Goal: Task Accomplishment & Management: Use online tool/utility

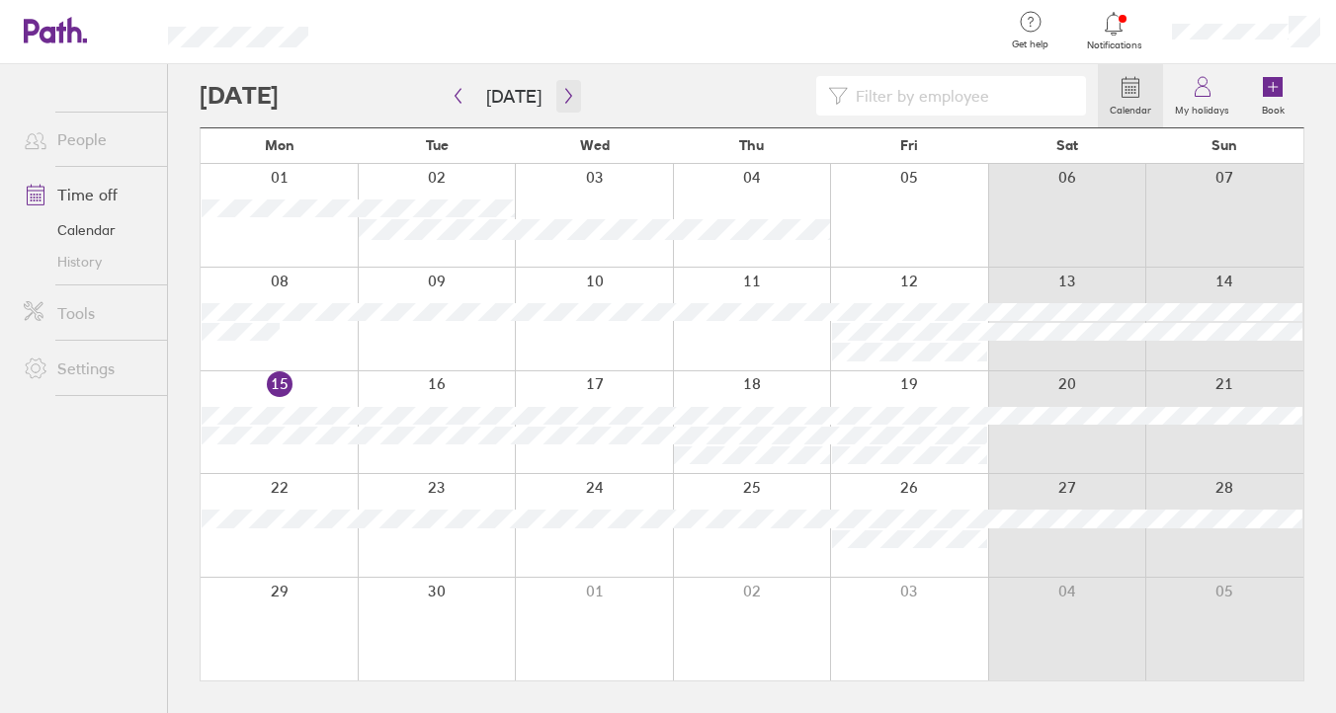
click at [556, 96] on button "button" at bounding box center [568, 96] width 25 height 33
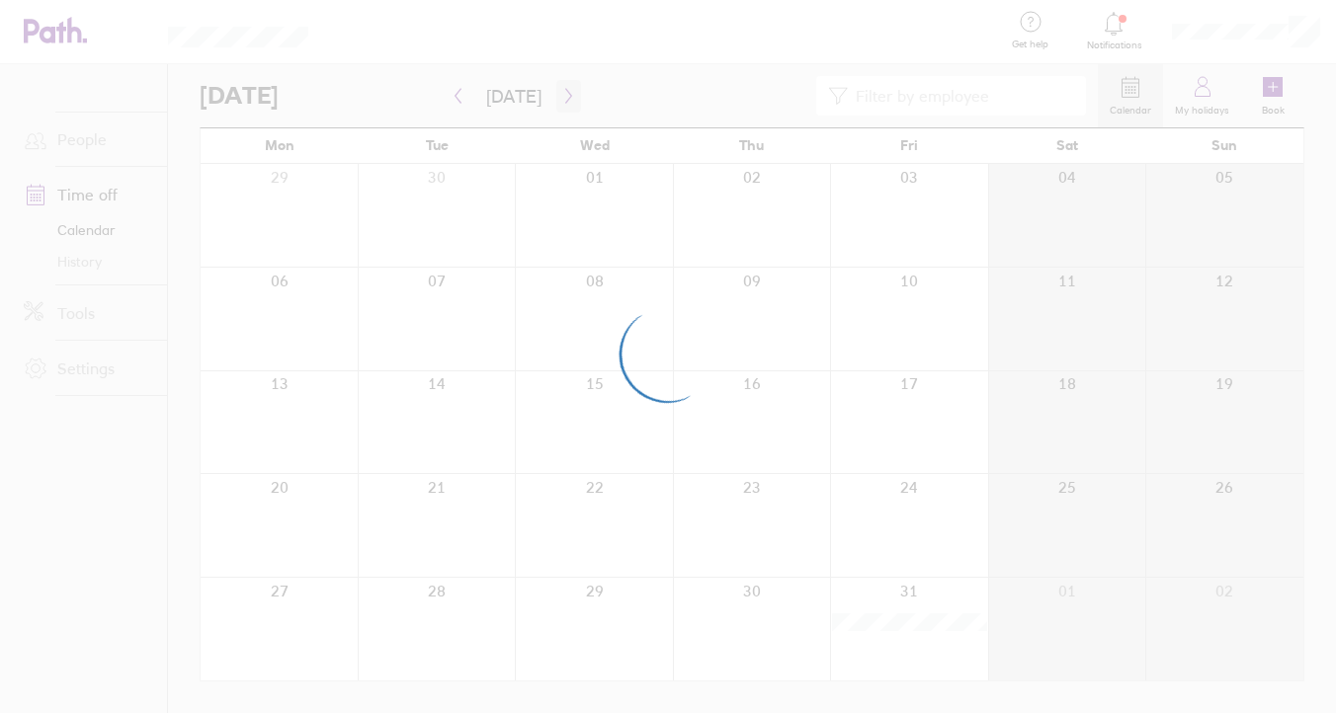
click at [551, 96] on div at bounding box center [668, 356] width 1336 height 713
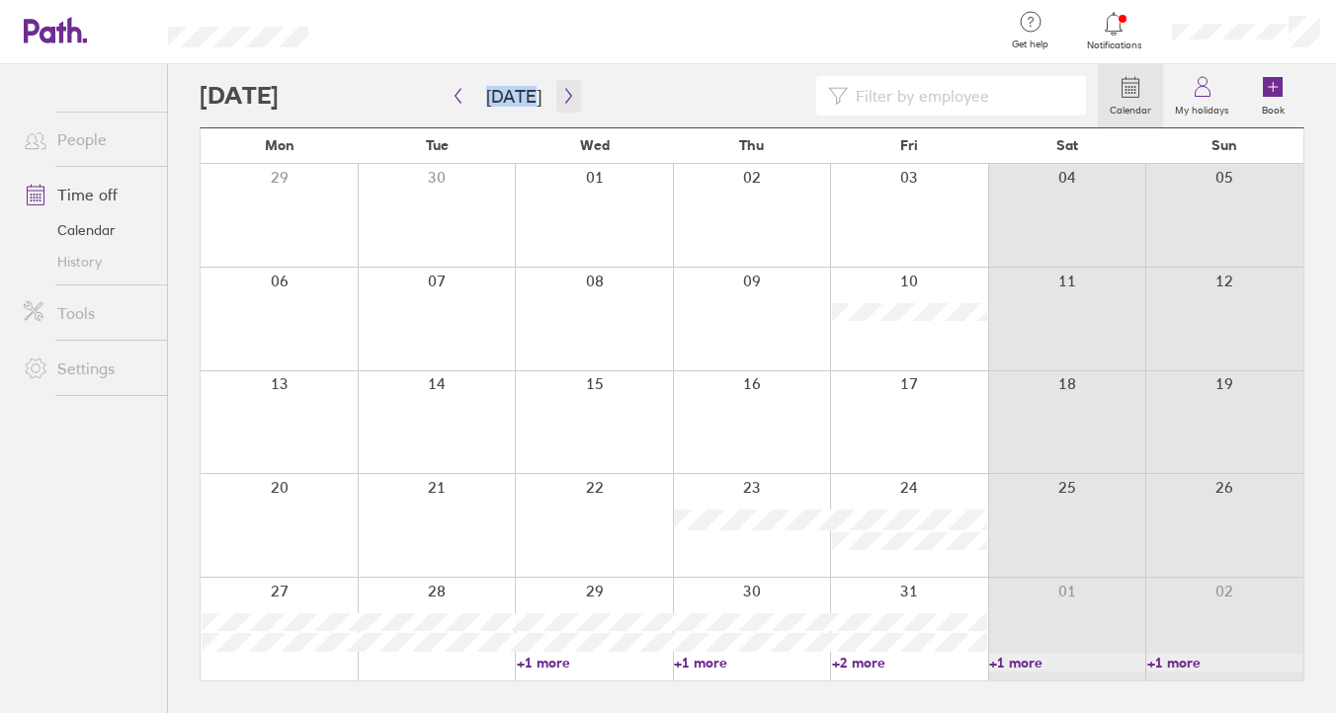
click at [556, 98] on button "button" at bounding box center [568, 96] width 25 height 33
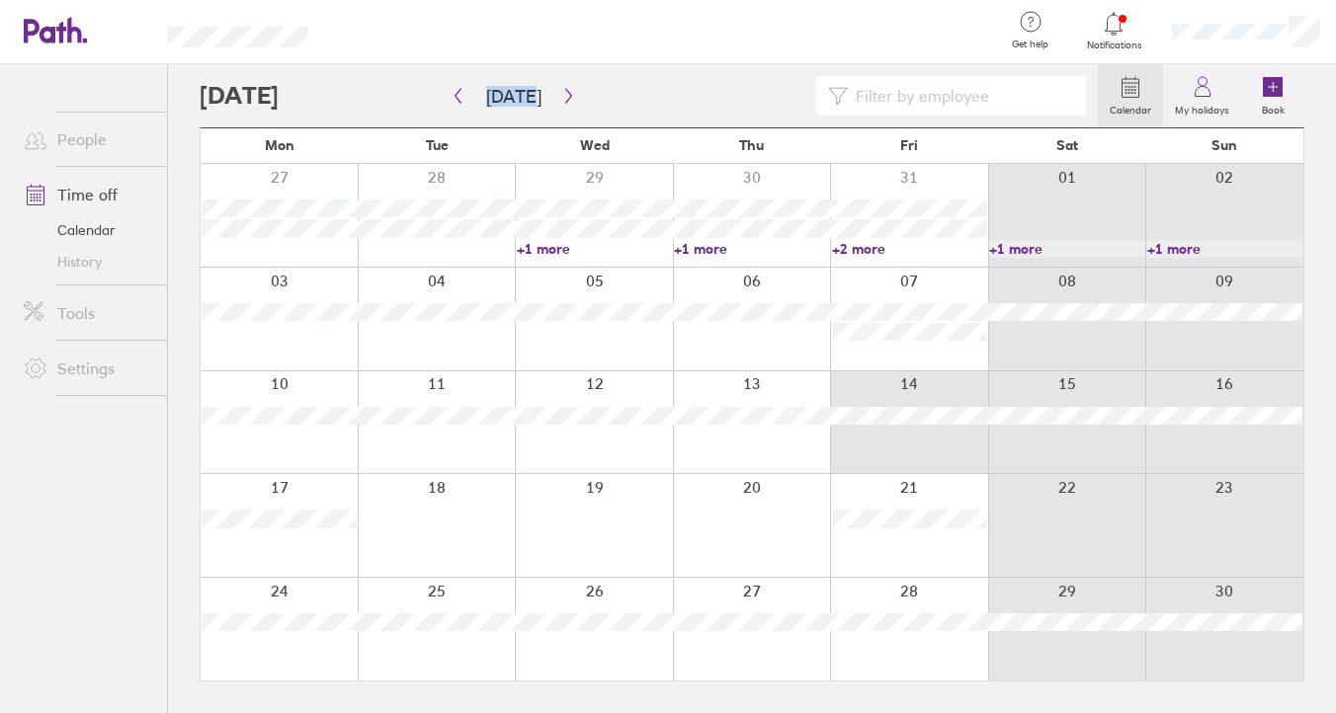
drag, startPoint x: 894, startPoint y: 445, endPoint x: 1227, endPoint y: 461, distance: 333.3
click at [1227, 461] on div at bounding box center [752, 422] width 1102 height 103
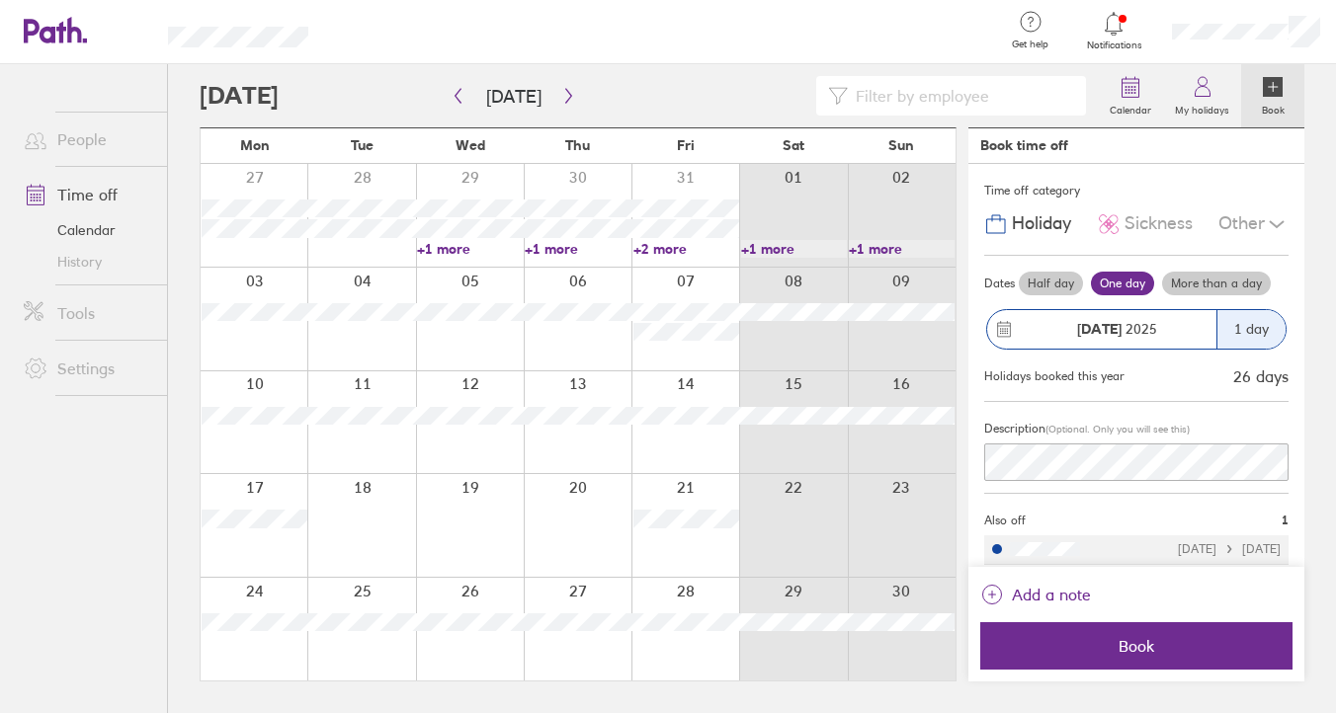
click at [1234, 290] on label "More than a day" at bounding box center [1216, 284] width 109 height 24
click at [0, 0] on input "More than a day" at bounding box center [0, 0] width 0 height 0
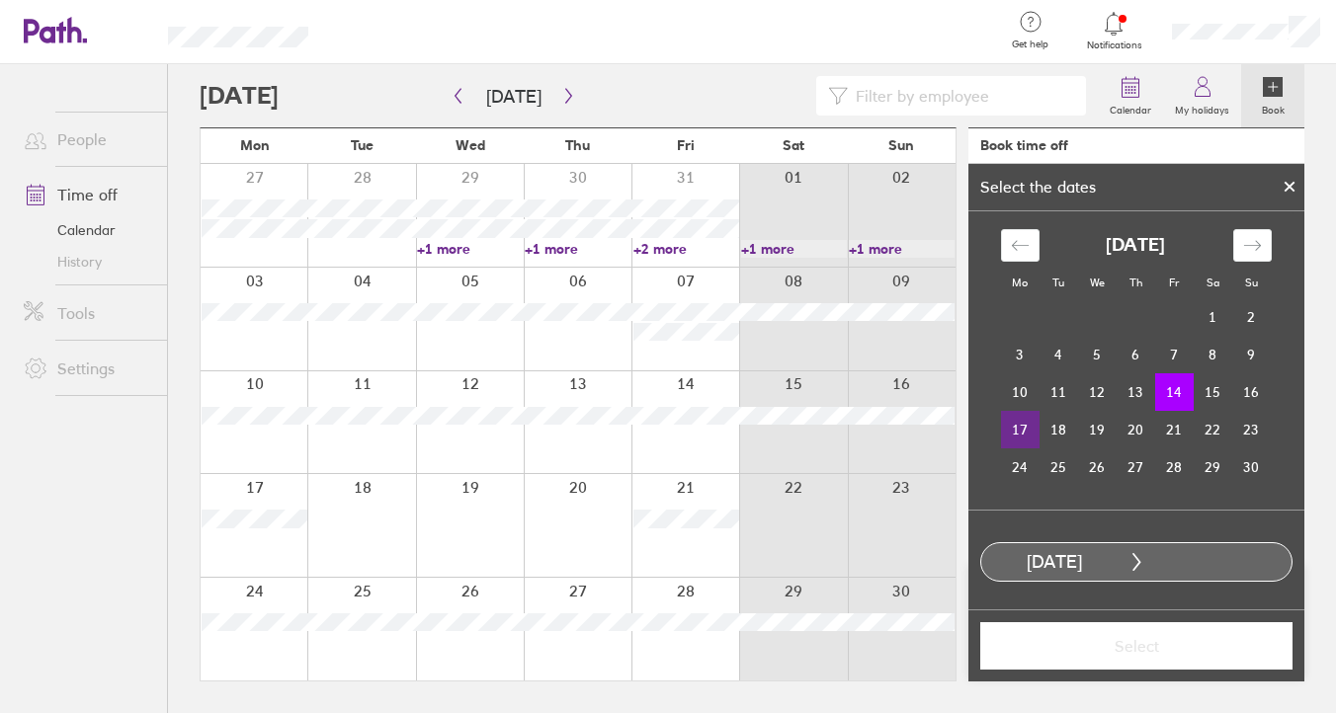
click at [1014, 427] on td "17" at bounding box center [1020, 430] width 39 height 38
click at [1110, 651] on span "Select" at bounding box center [1136, 646] width 285 height 18
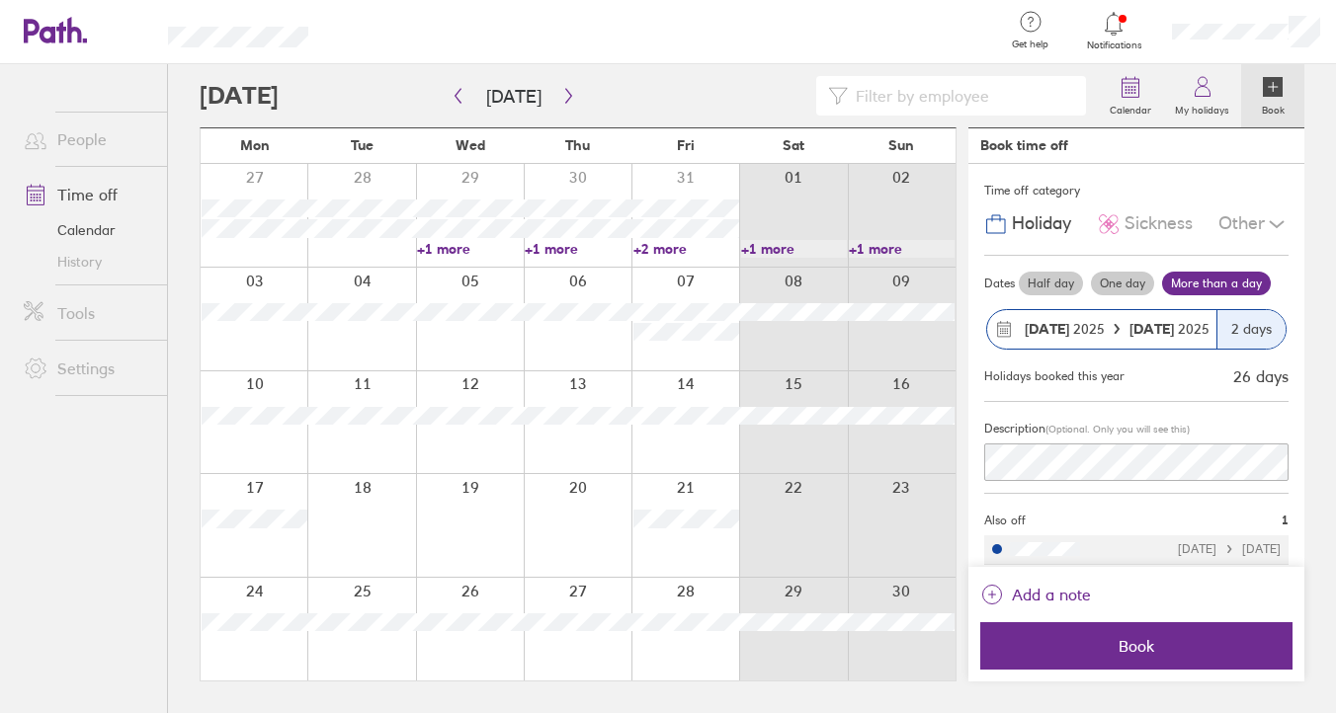
scroll to position [9, 0]
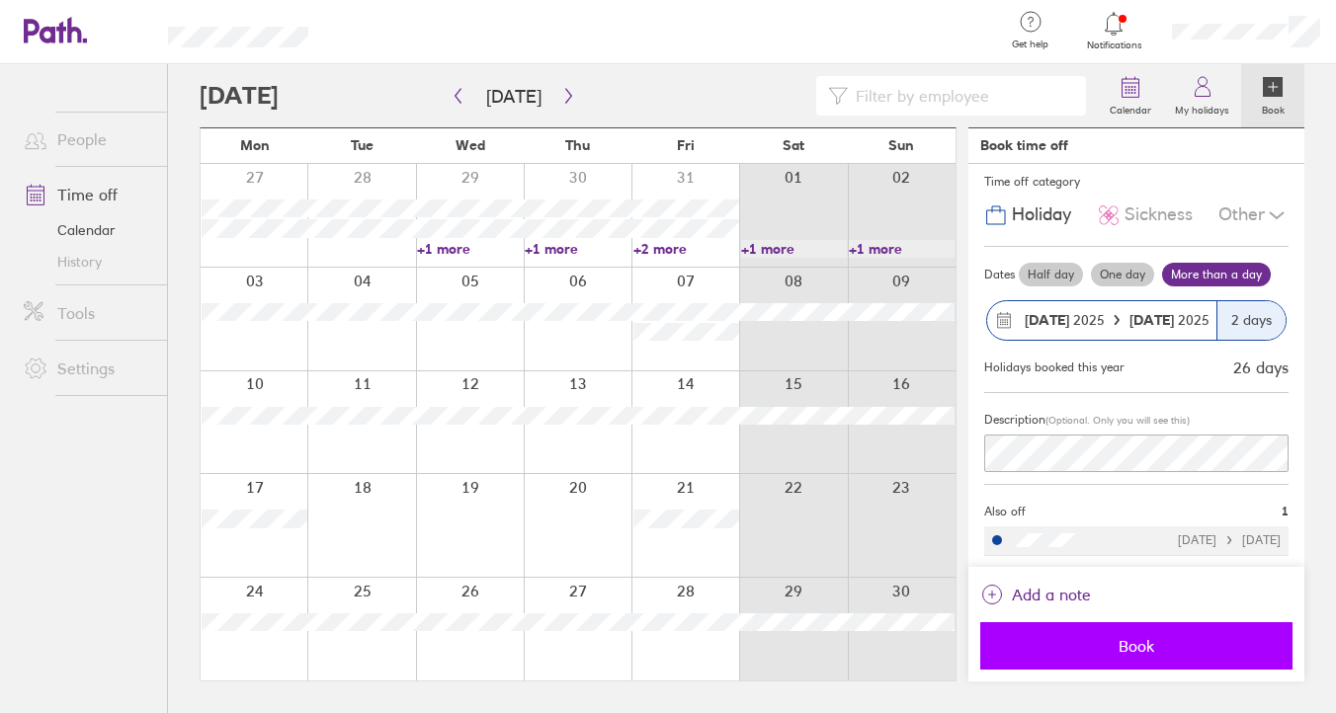
click at [1135, 629] on button "Book" at bounding box center [1136, 645] width 312 height 47
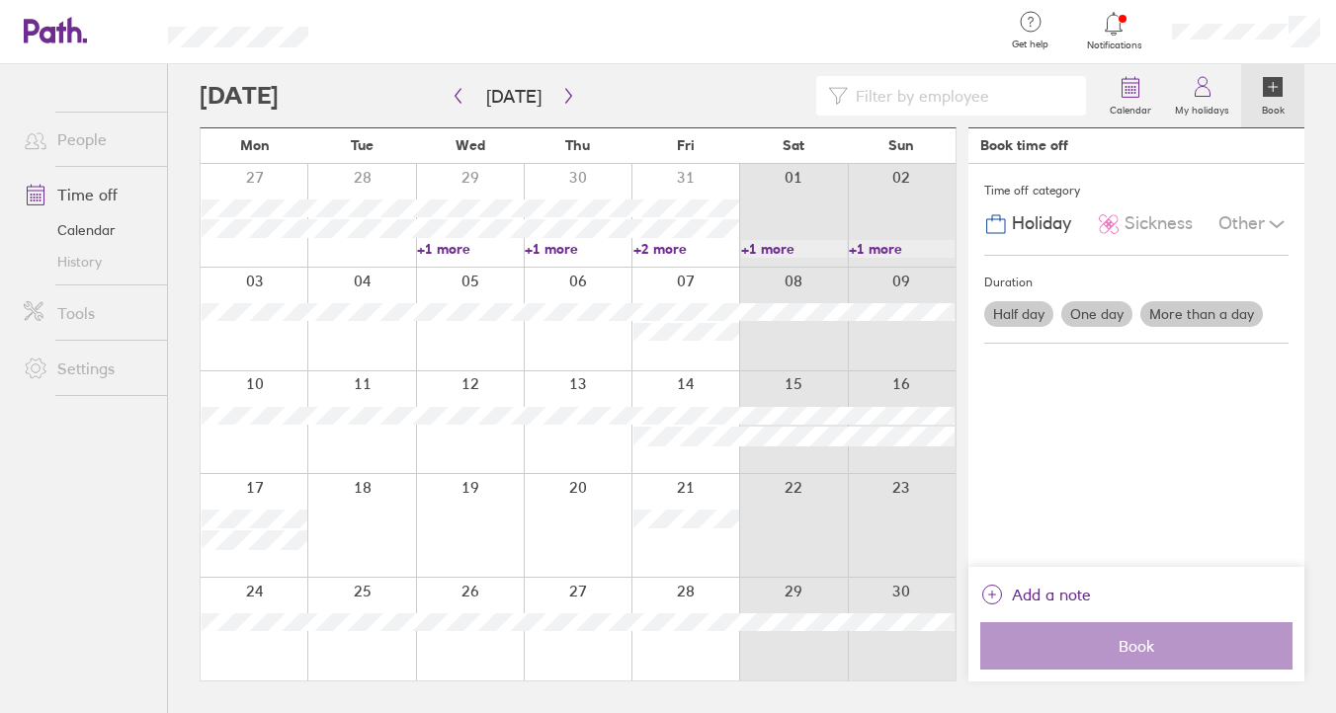
scroll to position [0, 0]
